Goal: Find specific page/section: Locate a particular part of the current website

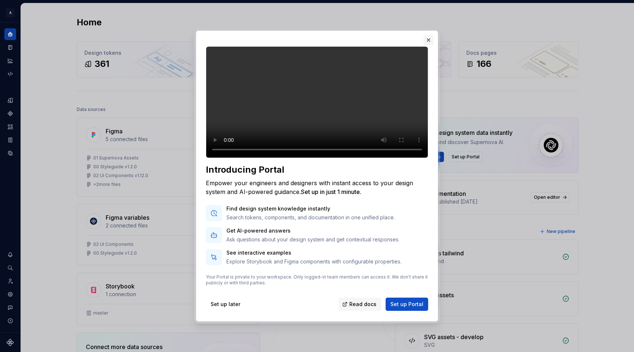
click at [428, 35] on button "button" at bounding box center [429, 40] width 10 height 10
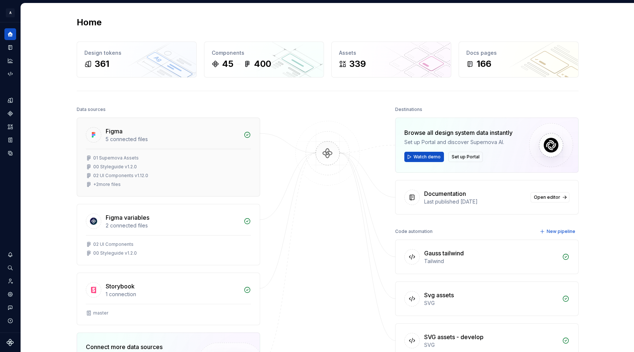
click at [121, 157] on div "01 Supernova Assets" at bounding box center [116, 158] width 46 height 6
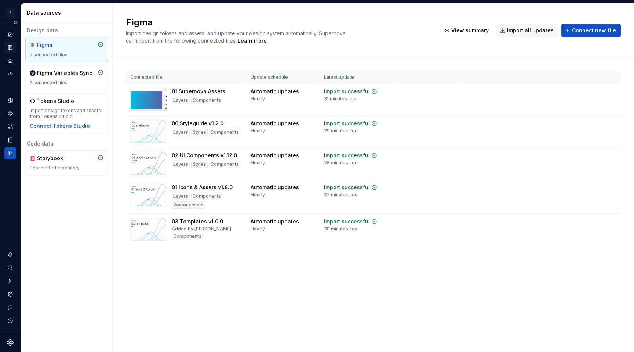
click at [12, 49] on icon "Documentation" at bounding box center [10, 47] width 7 height 7
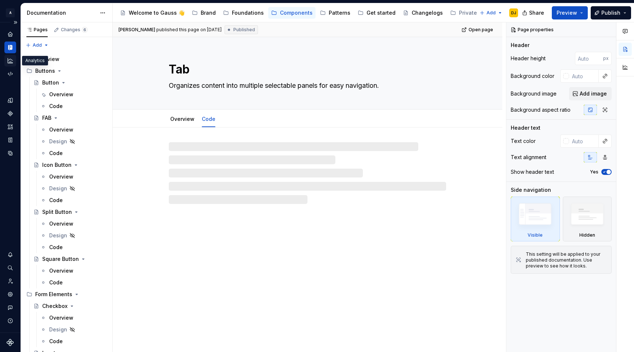
click at [11, 59] on icon "Analytics" at bounding box center [10, 60] width 7 height 7
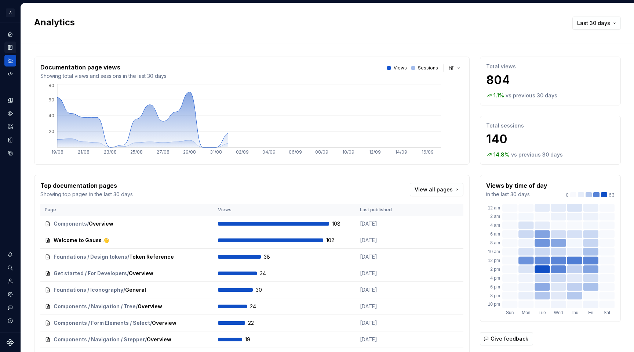
click at [11, 48] on icon "Documentation" at bounding box center [11, 48] width 3 height 4
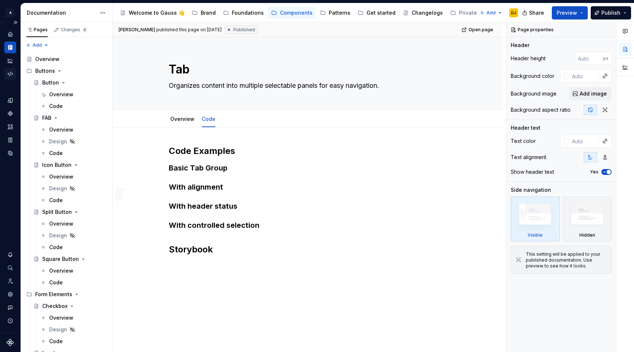
click at [9, 74] on icon "Code automation" at bounding box center [10, 73] width 7 height 7
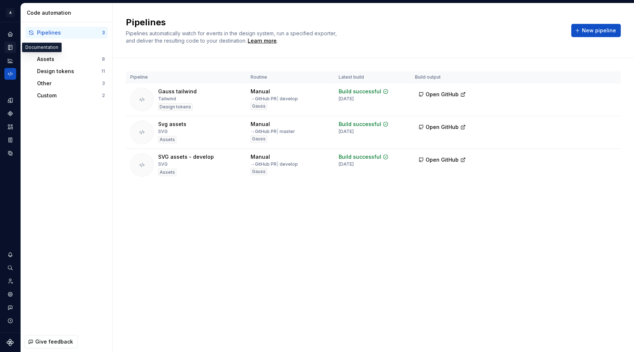
click at [11, 41] on div "Documentation" at bounding box center [10, 47] width 12 height 12
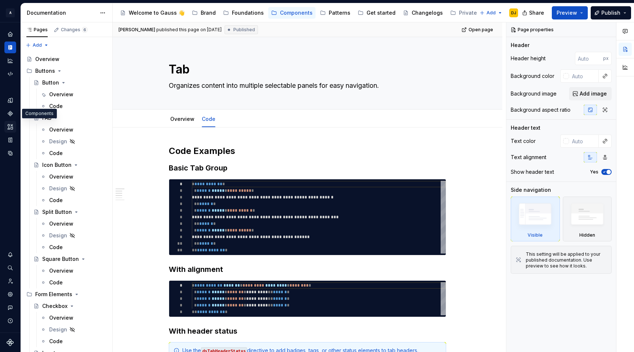
type textarea "*"
click at [9, 130] on icon "Assets" at bounding box center [10, 126] width 7 height 7
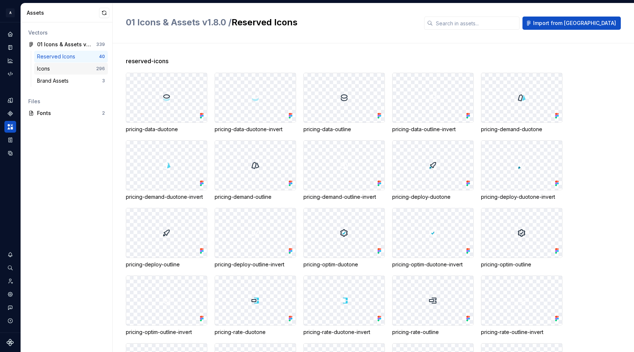
click at [65, 68] on div "Icons" at bounding box center [66, 68] width 59 height 7
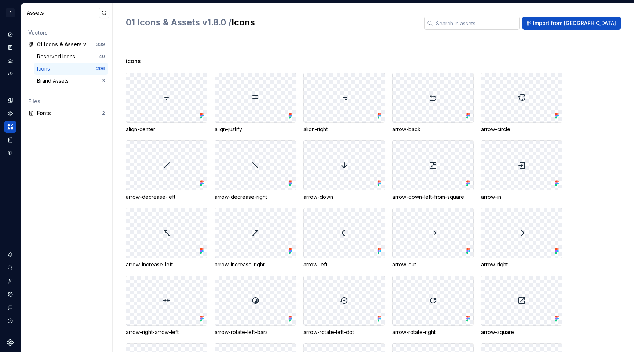
click at [487, 24] on input "text" at bounding box center [476, 23] width 87 height 13
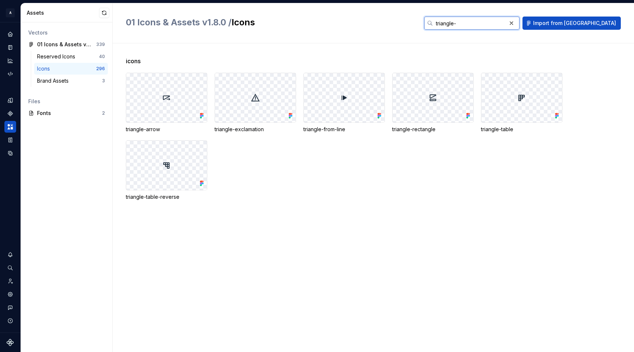
type input "triangle-"
